Goal: Task Accomplishment & Management: Use online tool/utility

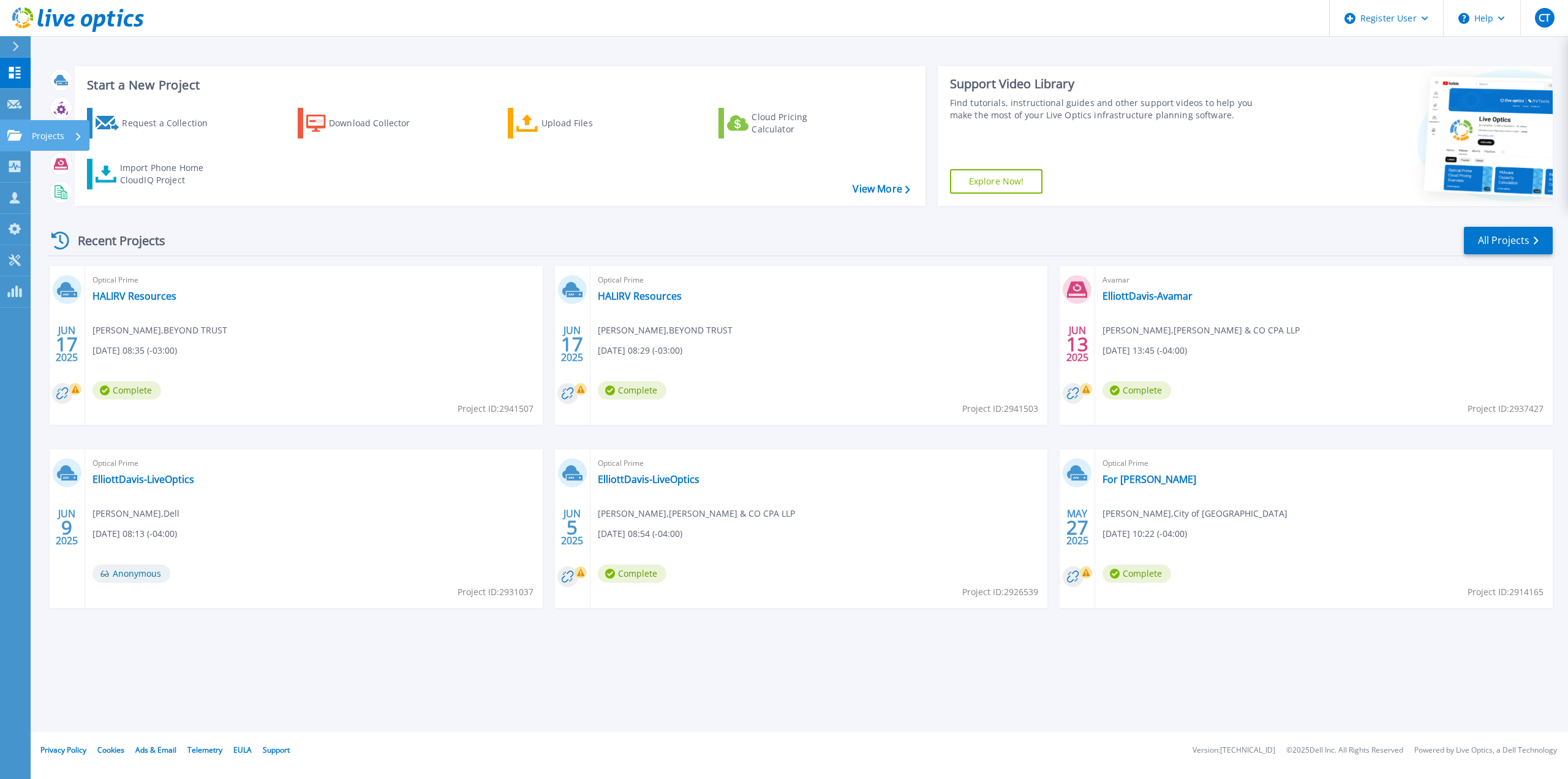
click at [14, 130] on icon at bounding box center [15, 135] width 15 height 10
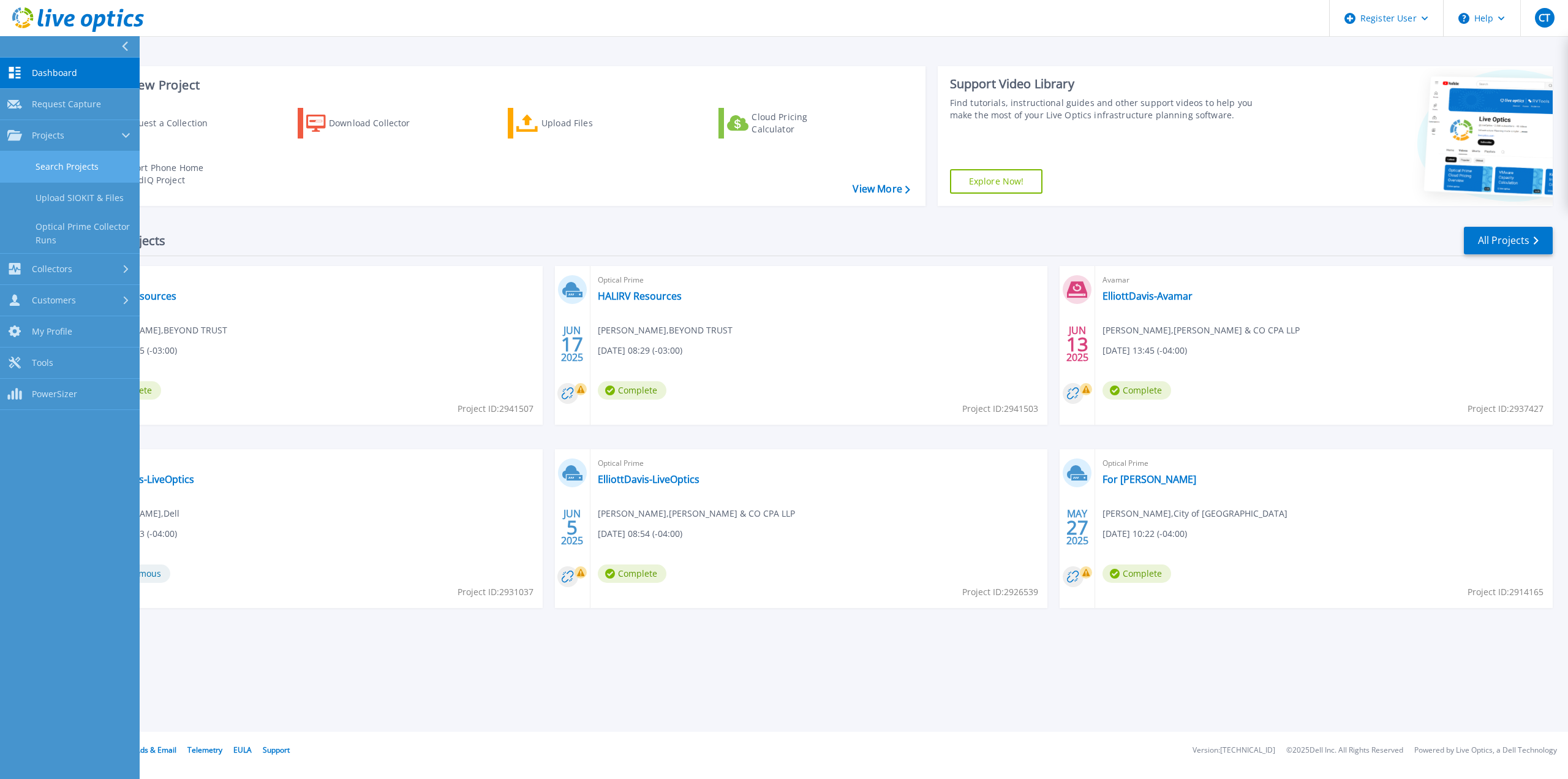
click at [73, 169] on link "Search Projects" at bounding box center [70, 167] width 139 height 31
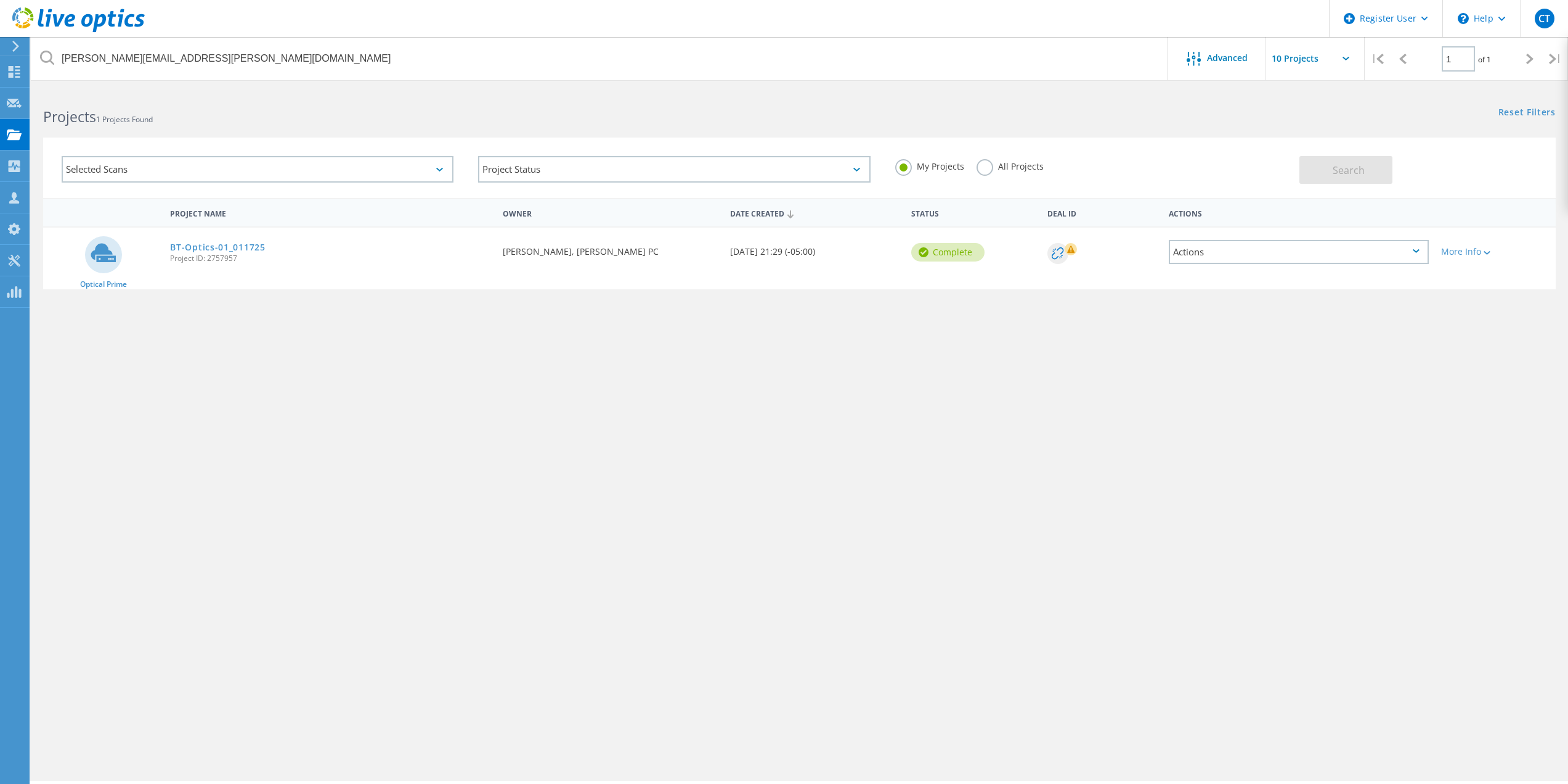
click at [987, 168] on label "All Projects" at bounding box center [1009, 164] width 67 height 12
click at [0, 0] on input "All Projects" at bounding box center [0, 0] width 0 height 0
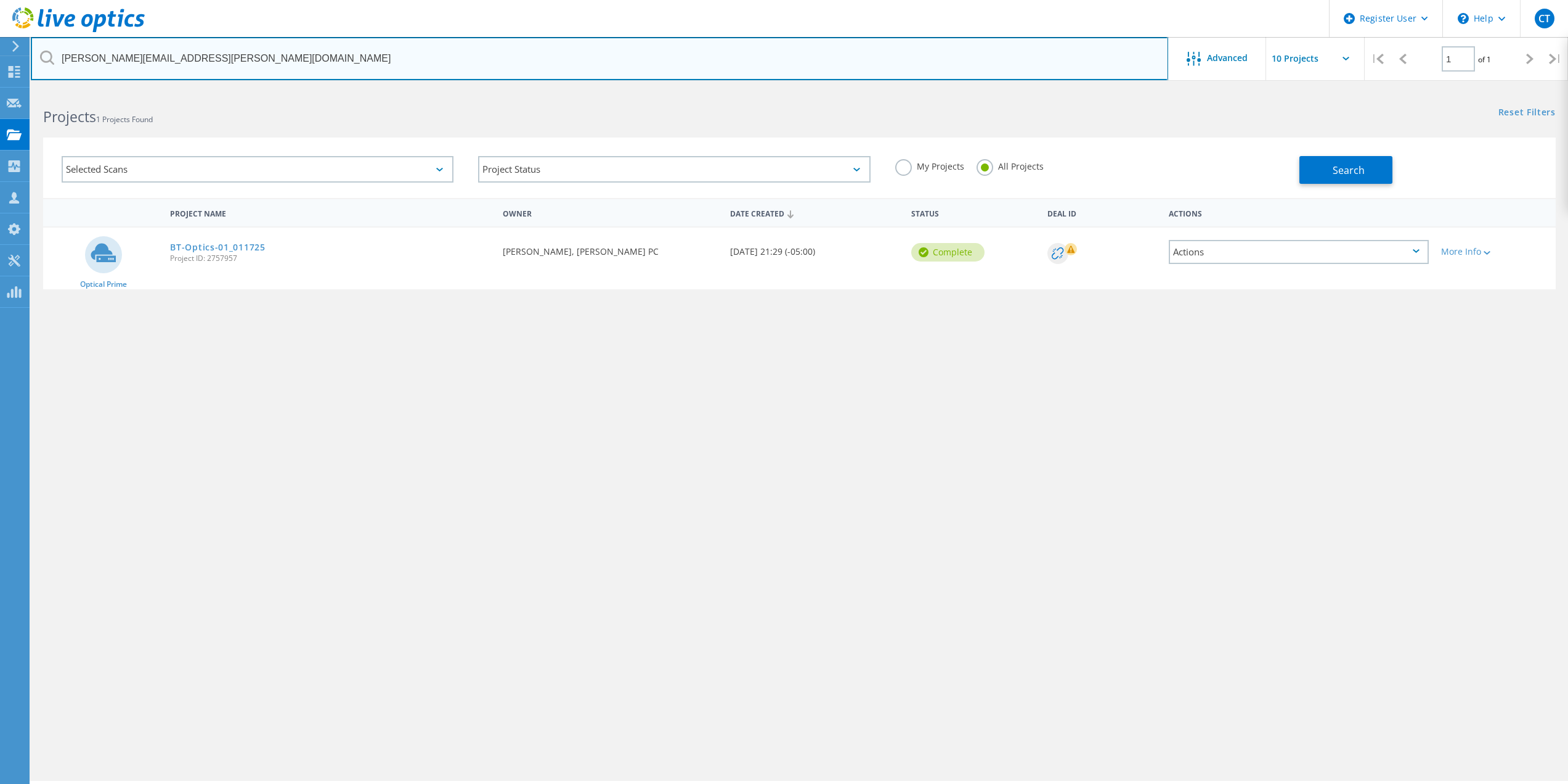
click at [209, 61] on input "courtney.edwards@btcpa.net" at bounding box center [599, 58] width 1138 height 43
drag, startPoint x: 274, startPoint y: 43, endPoint x: 0, endPoint y: 51, distance: 274.1
click at [0, 89] on div "Register User \n Help Explore Helpful Articles Contact Support CT Dell User Col…" at bounding box center [784, 453] width 1568 height 728
type input "c"
click at [315, 53] on input "text" at bounding box center [599, 58] width 1138 height 43
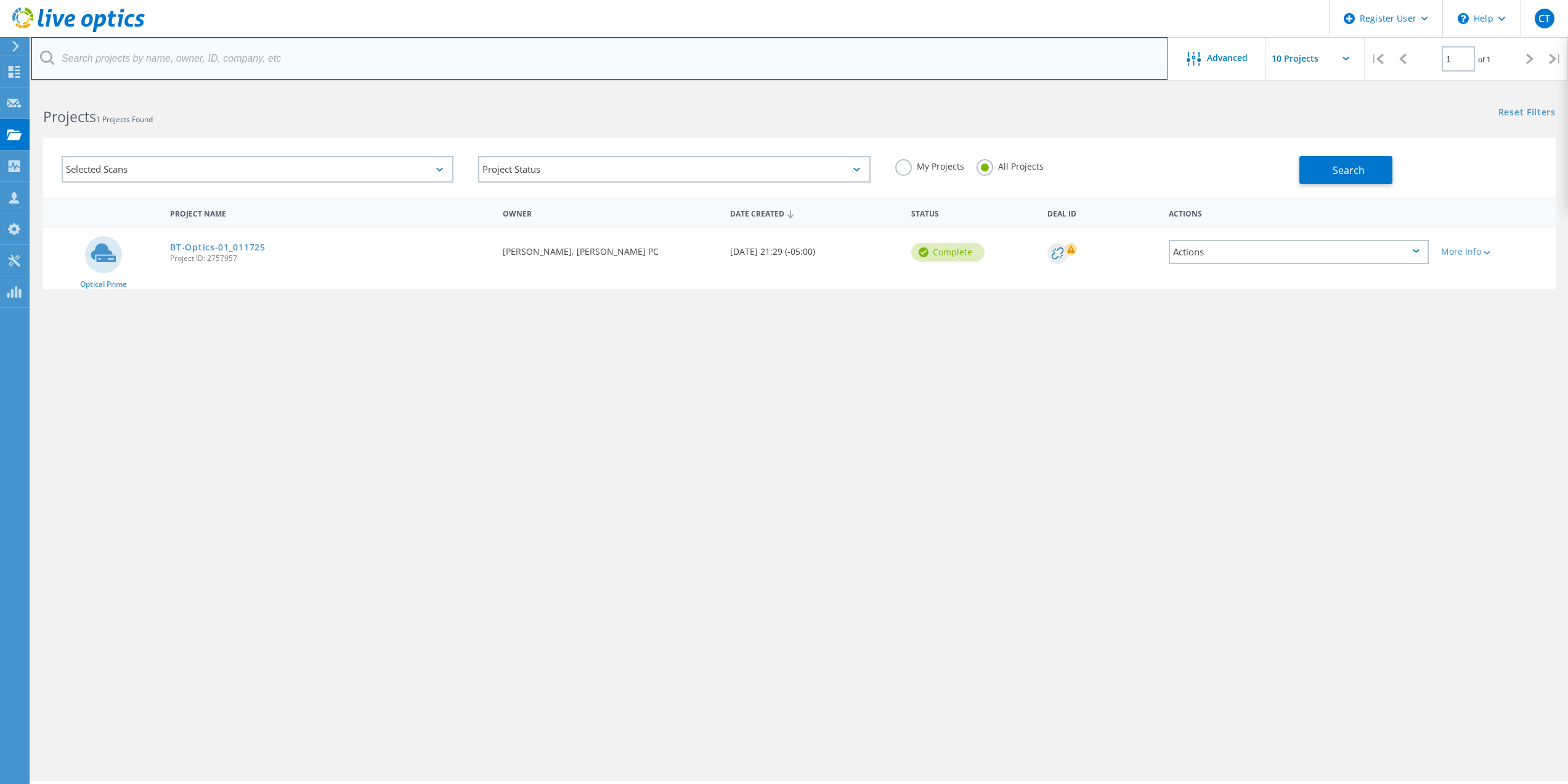
paste input "clayton.skaggs@novelis.adityabirla.com"
type input "clayton.skaggs@novelis.adityabirla.com"
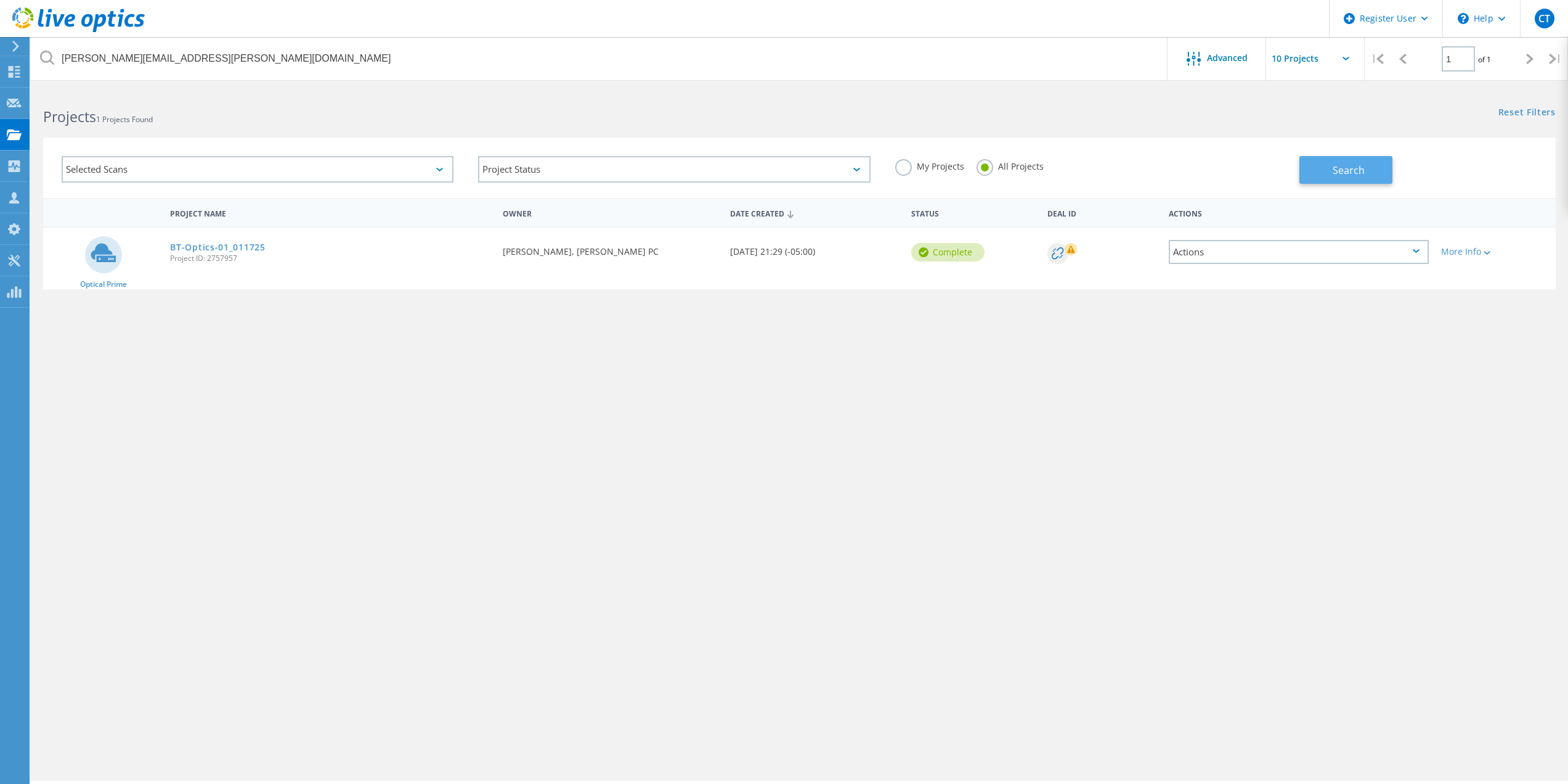
click at [1346, 172] on span "Search" at bounding box center [1349, 170] width 32 height 14
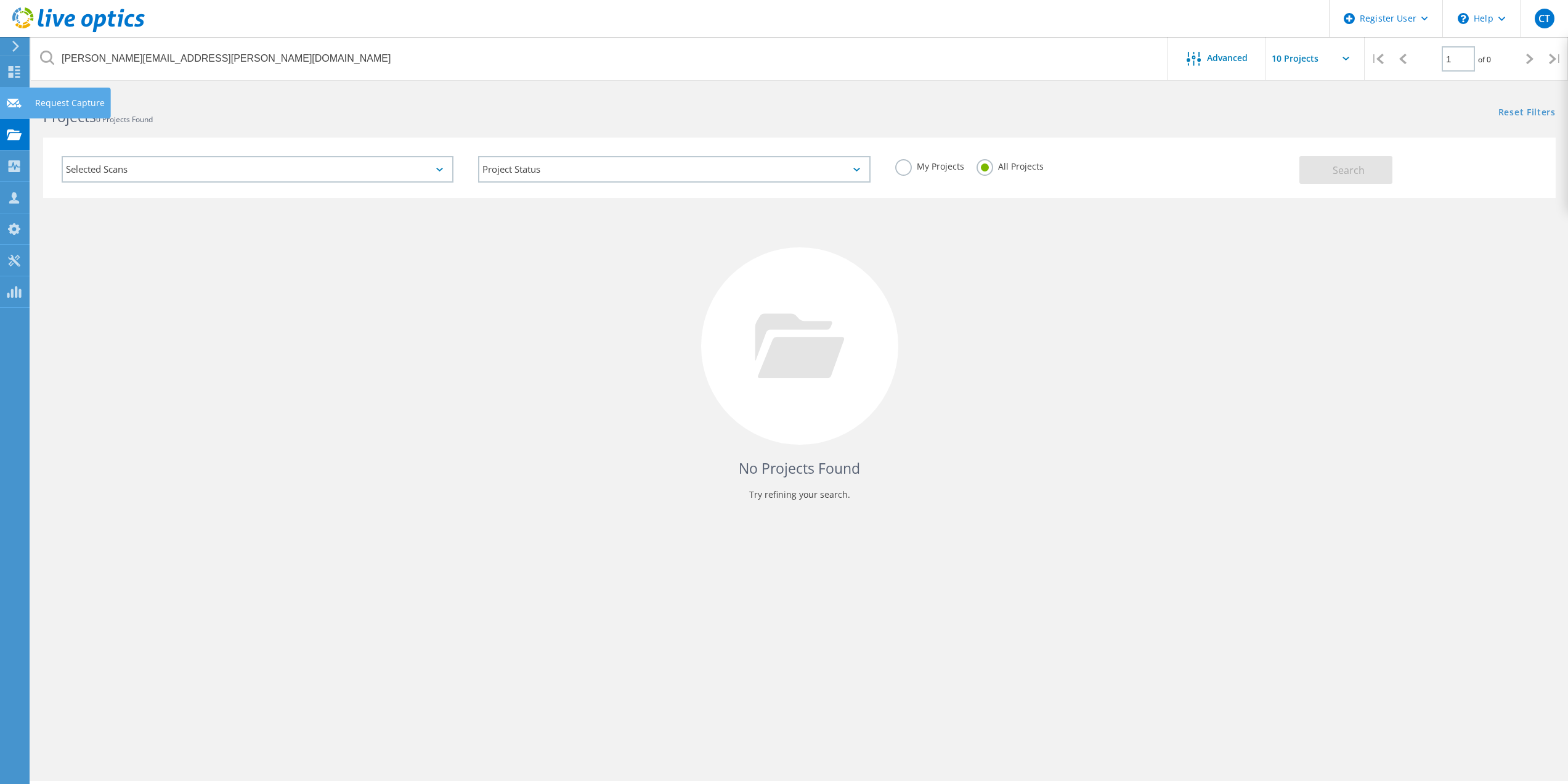
click at [18, 104] on icon at bounding box center [14, 103] width 15 height 12
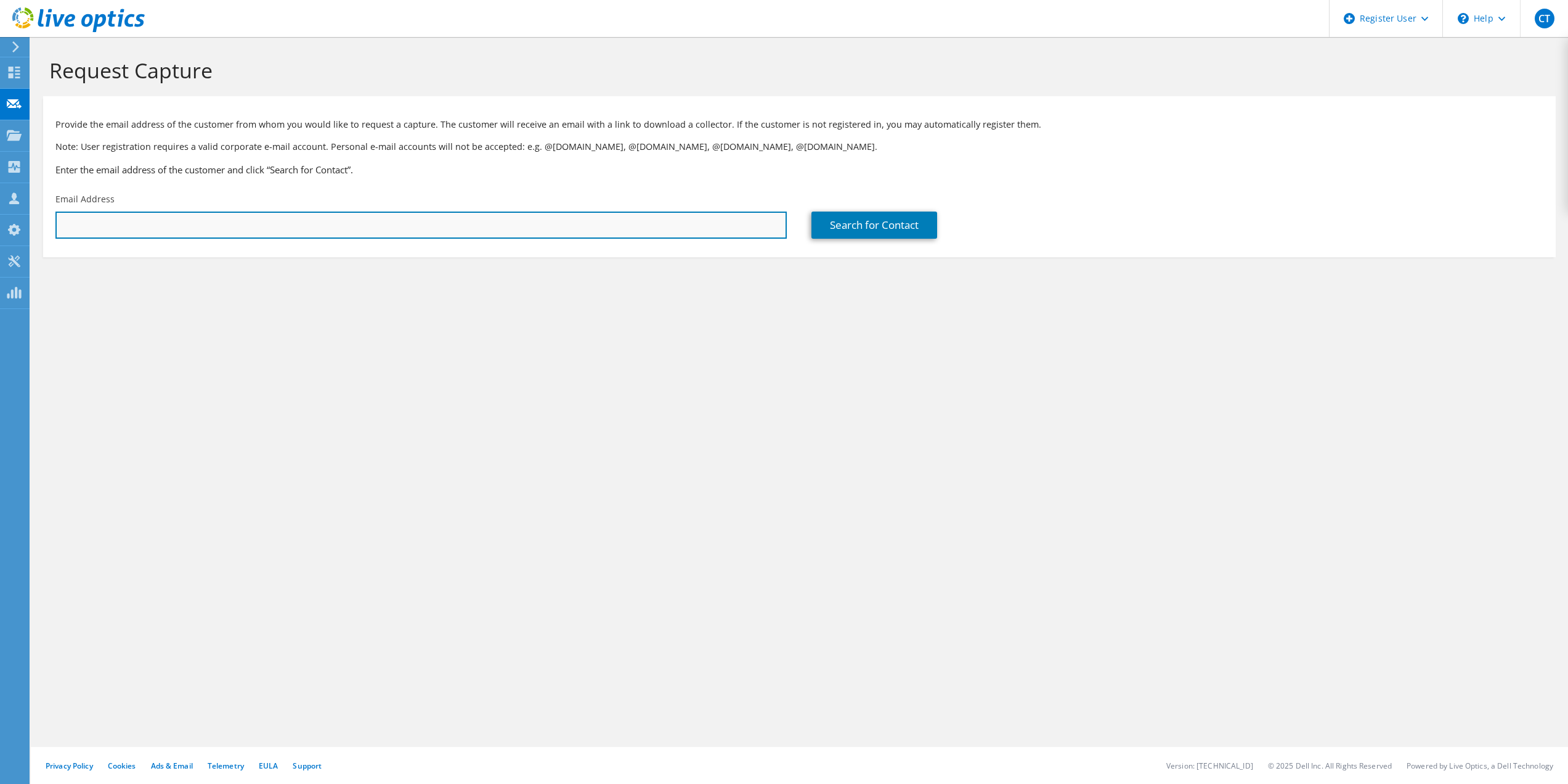
click at [231, 232] on input "text" at bounding box center [420, 224] width 731 height 27
paste input "clayton.skaggs@novelis.adityabirla.com"
type input "clayton.skaggs@novelis.adityabirla.com"
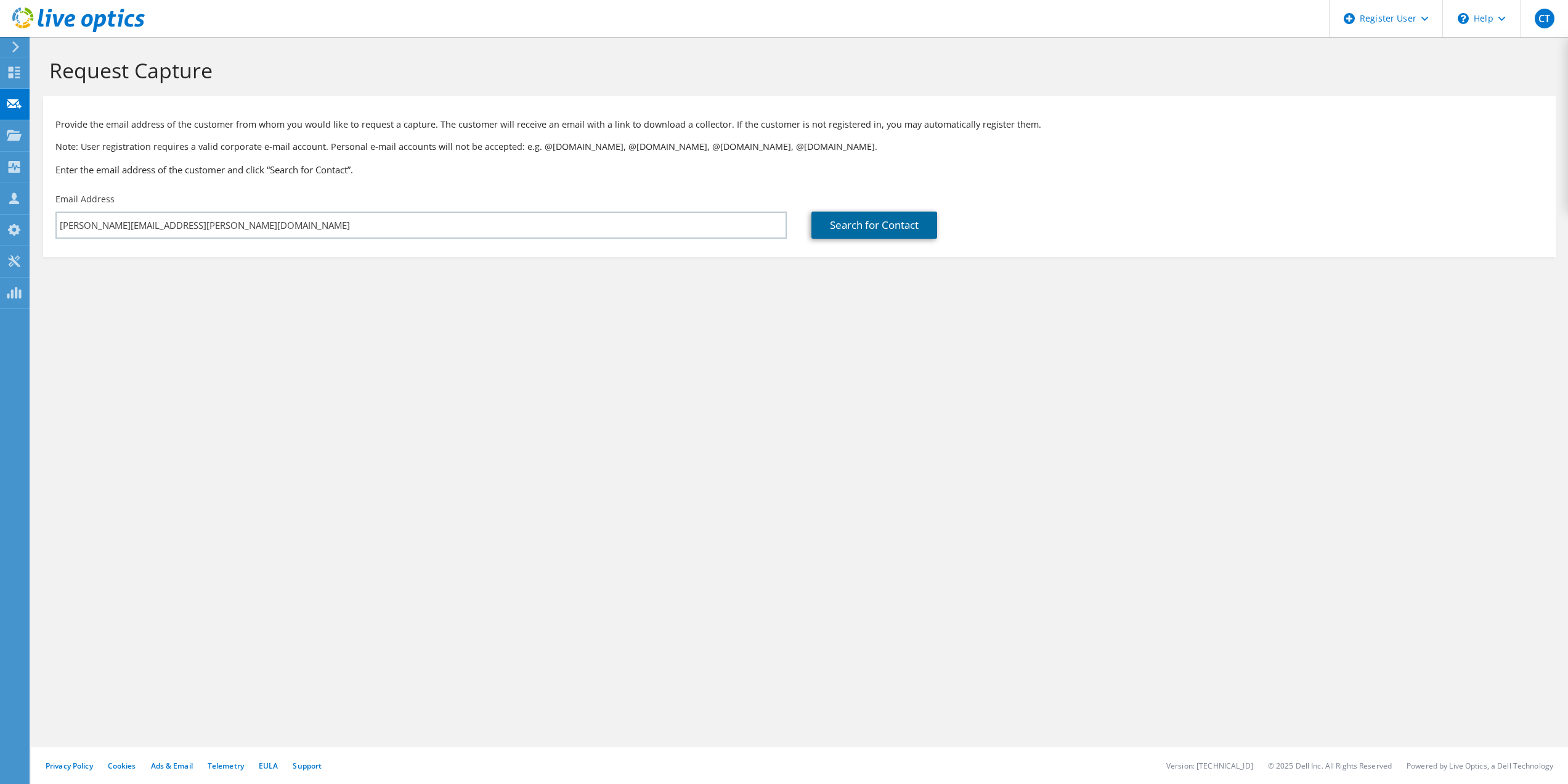
click at [889, 221] on link "Search for Contact" at bounding box center [874, 224] width 125 height 27
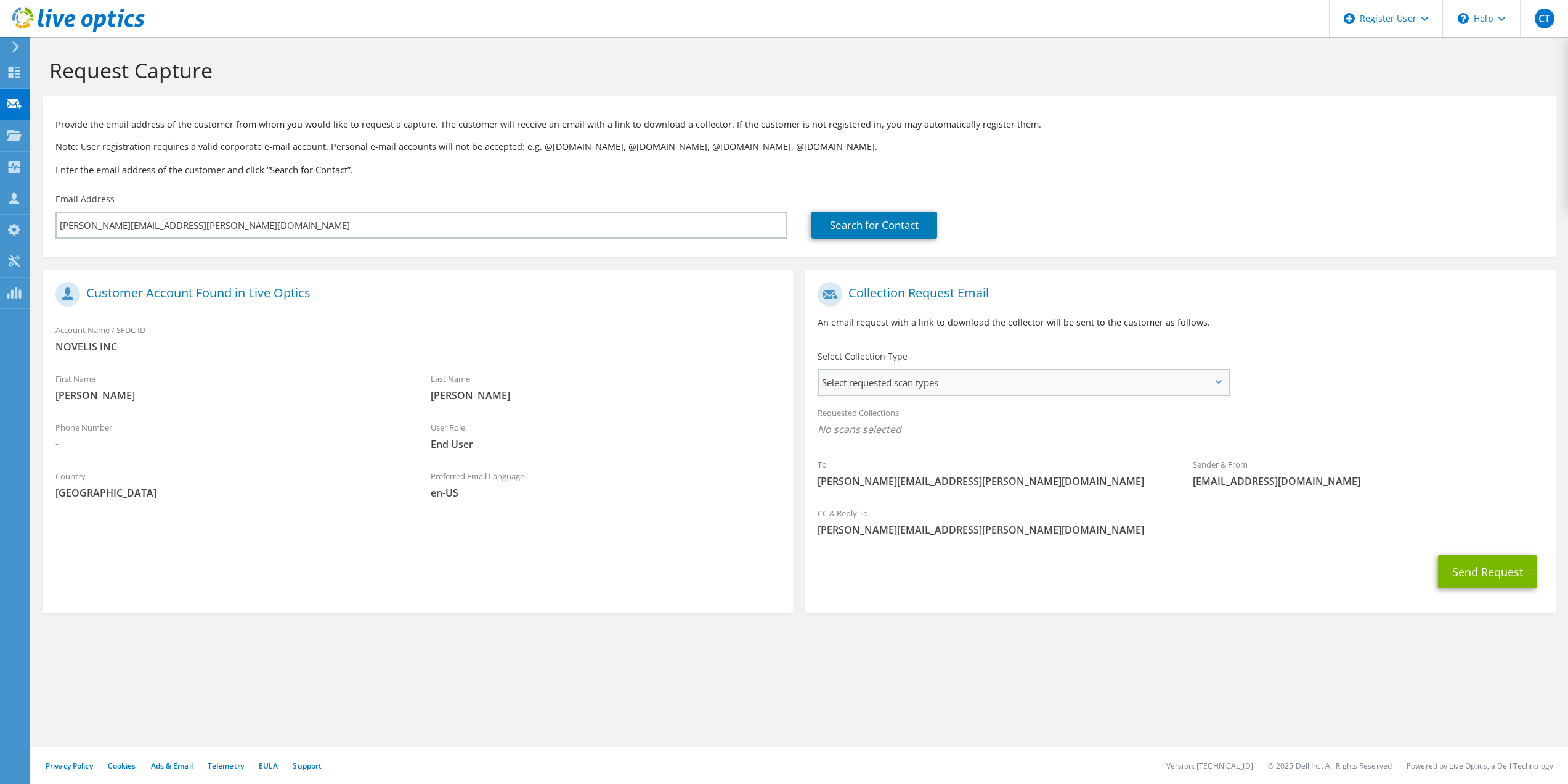
click at [922, 376] on span "Select requested scan types" at bounding box center [1022, 382] width 408 height 25
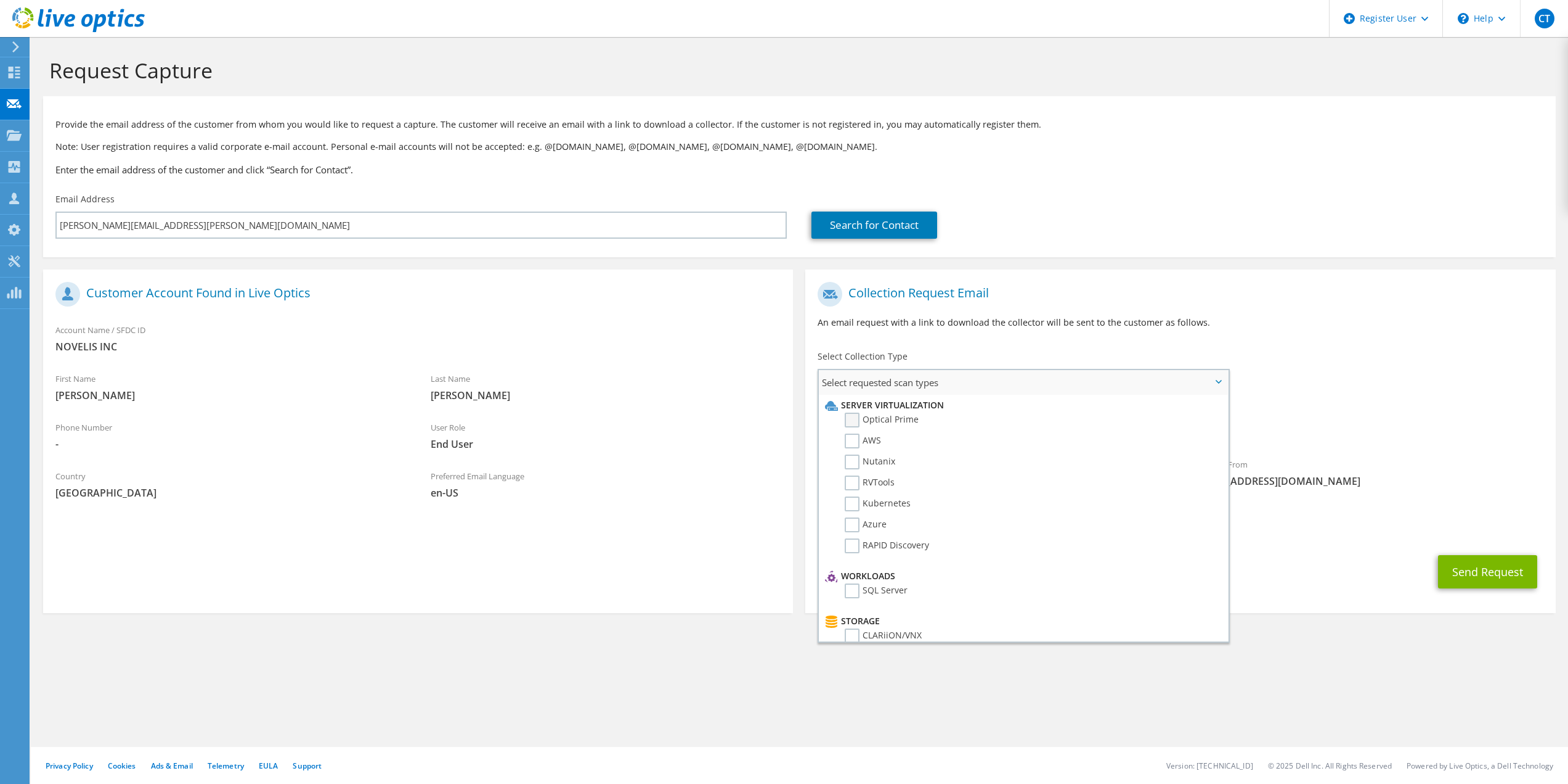
click at [863, 418] on label "Optical Prime" at bounding box center [881, 420] width 74 height 15
click at [0, 0] on input "Optical Prime" at bounding box center [0, 0] width 0 height 0
click at [1069, 327] on p "An email request with a link to download the collector will be sent to the cust…" at bounding box center [1180, 322] width 725 height 14
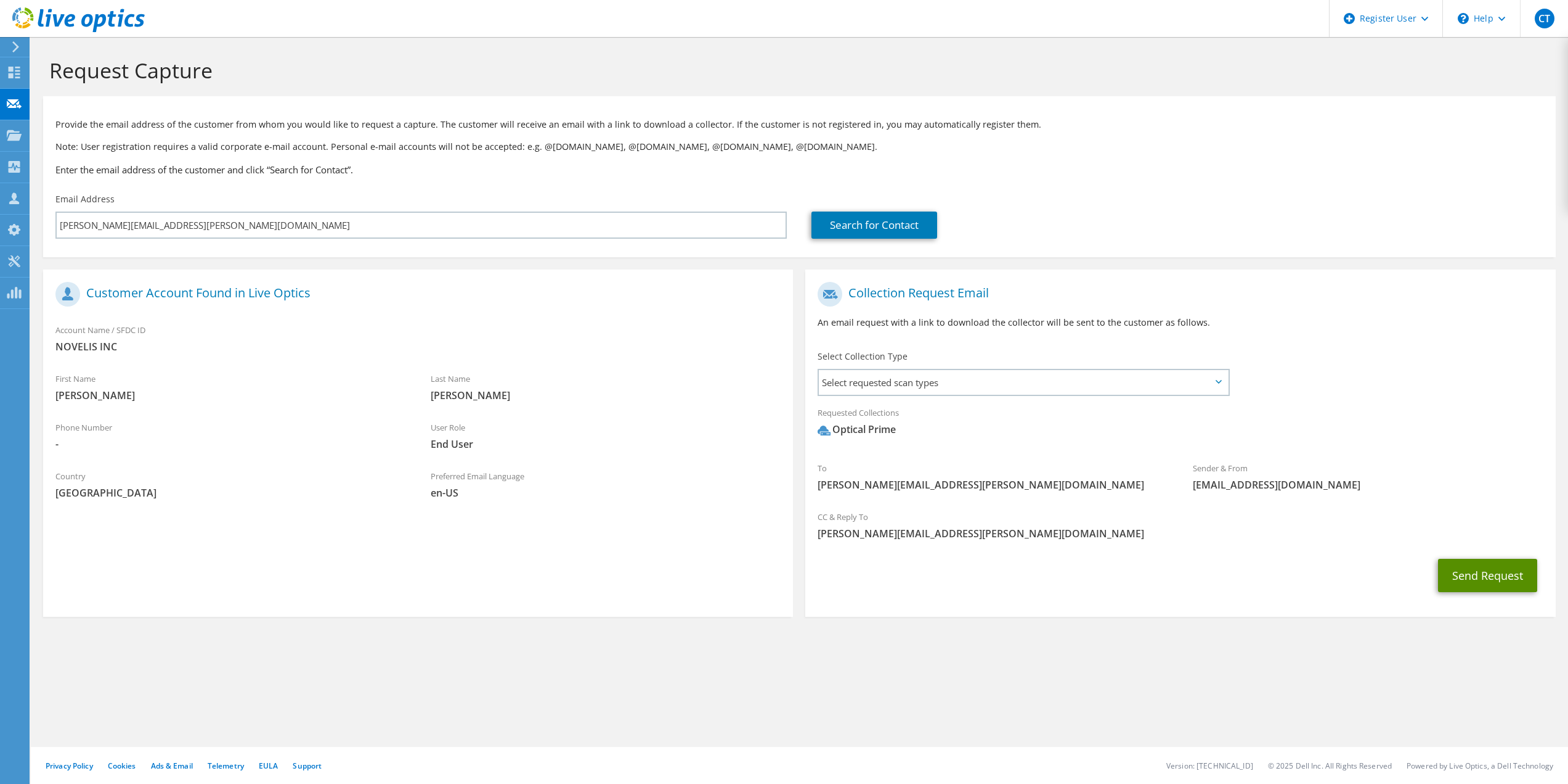
click at [1493, 579] on button "Send Request" at bounding box center [1488, 576] width 100 height 33
